Goal: Find specific page/section: Find specific page/section

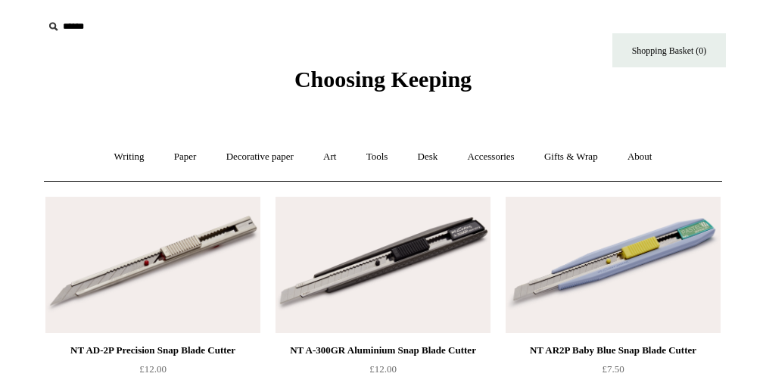
click at [383, 157] on link "Tools +" at bounding box center [377, 157] width 49 height 40
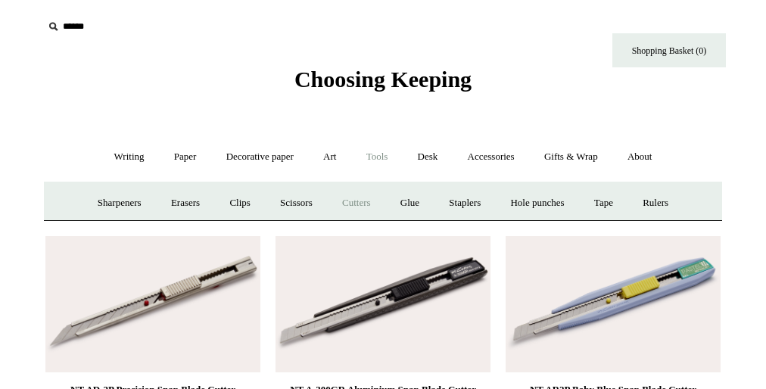
click at [383, 201] on link "Cutters" at bounding box center [357, 203] width 56 height 40
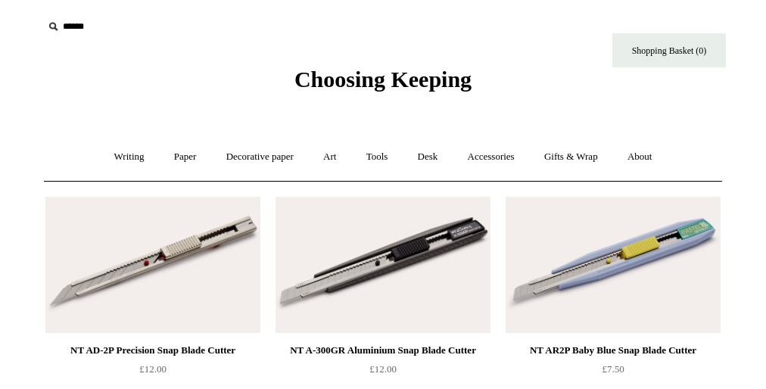
click at [383, 157] on link "Tools +" at bounding box center [377, 157] width 49 height 40
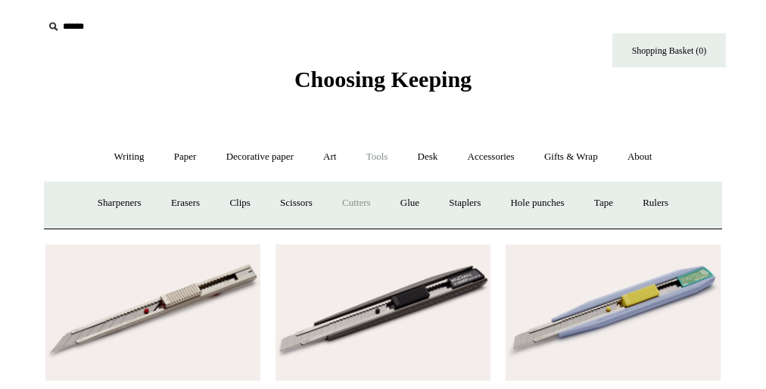
click at [383, 201] on link "Cutters" at bounding box center [357, 203] width 56 height 40
